Goal: Task Accomplishment & Management: Manage account settings

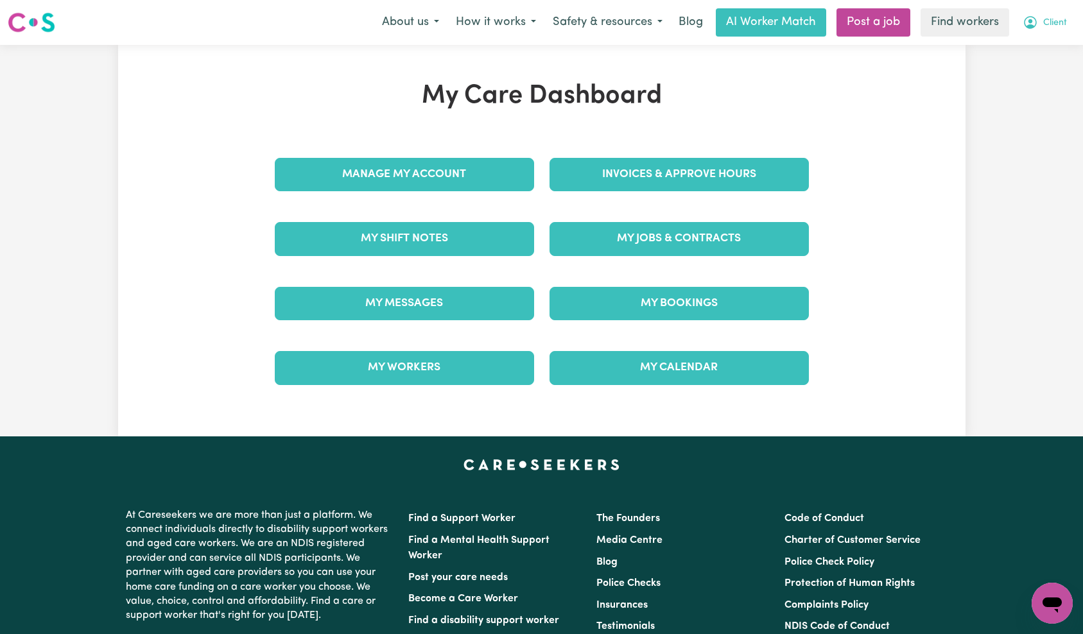
click at [1065, 17] on button "Client" at bounding box center [1045, 22] width 61 height 27
click at [1040, 70] on link "Logout" at bounding box center [1023, 74] width 101 height 24
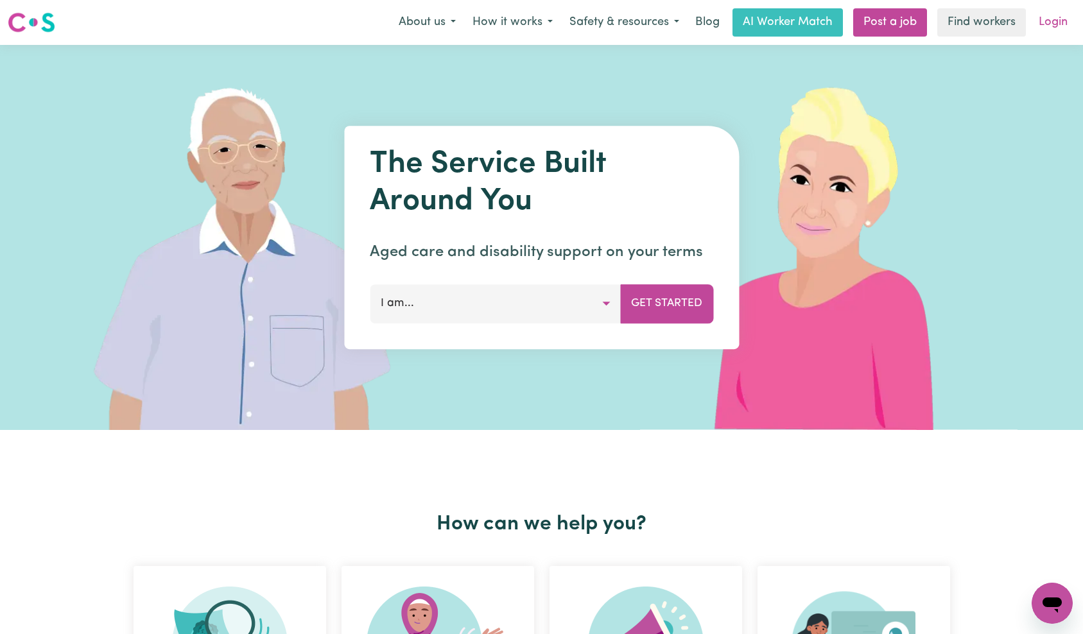
click at [1058, 23] on link "Login" at bounding box center [1053, 22] width 44 height 28
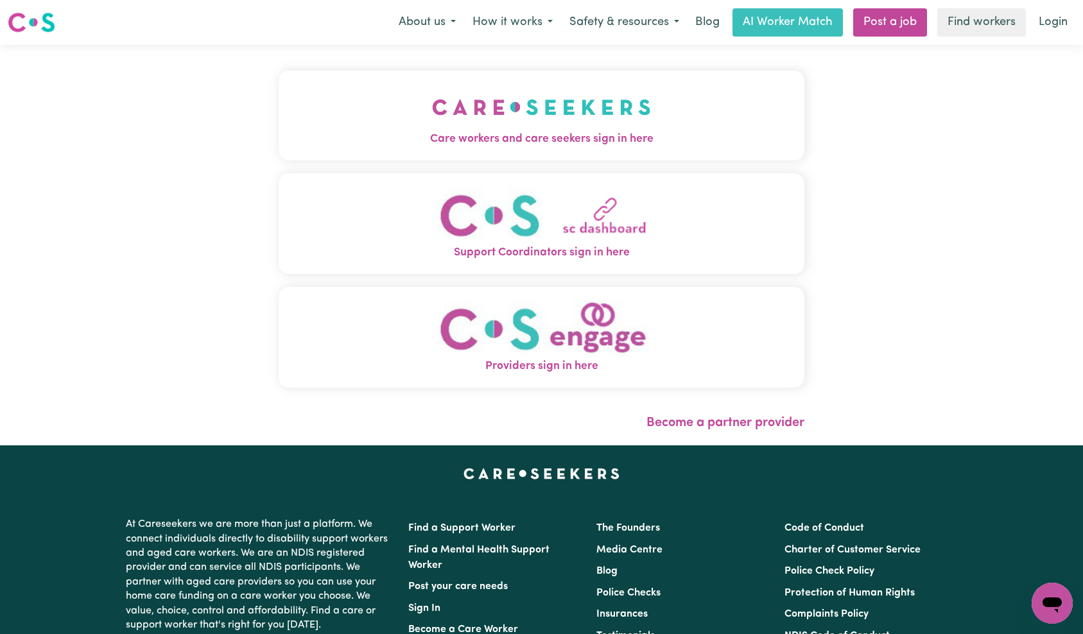
click at [432, 104] on img "Care workers and care seekers sign in here" at bounding box center [541, 107] width 219 height 48
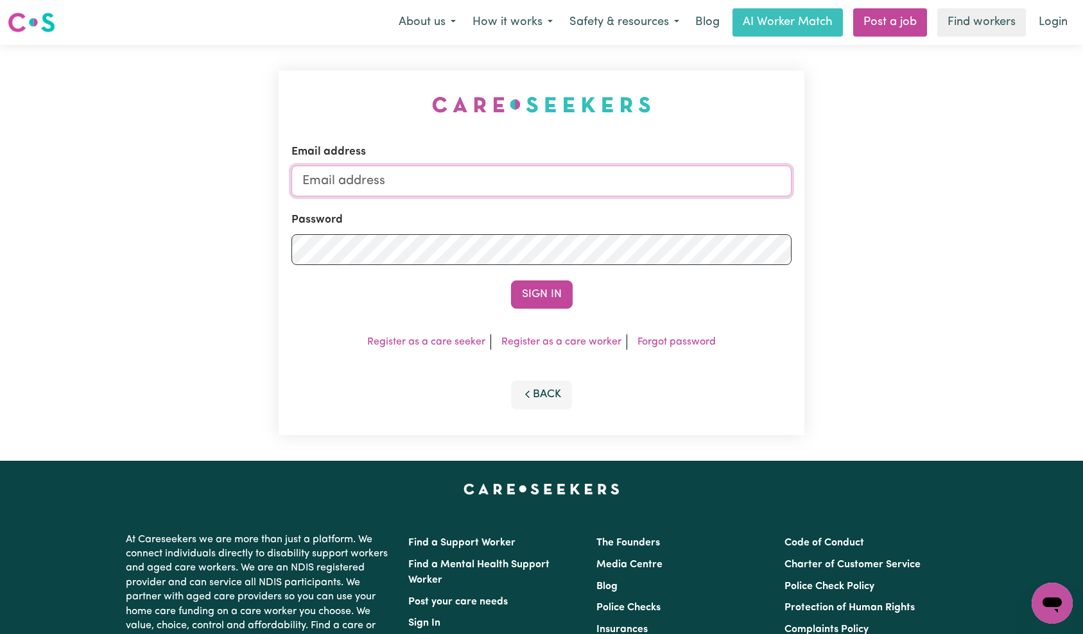
click at [573, 173] on input "Email address" at bounding box center [542, 181] width 501 height 31
type input "[EMAIL_ADDRESS][DOMAIN_NAME]"
click at [537, 305] on button "Sign In" at bounding box center [542, 295] width 62 height 28
